Goal: Task Accomplishment & Management: Use online tool/utility

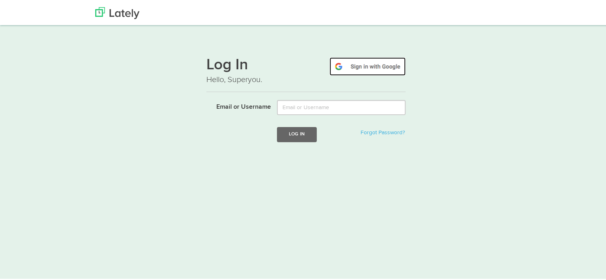
click at [382, 67] on img at bounding box center [367, 65] width 76 height 18
